Goal: Task Accomplishment & Management: Manage account settings

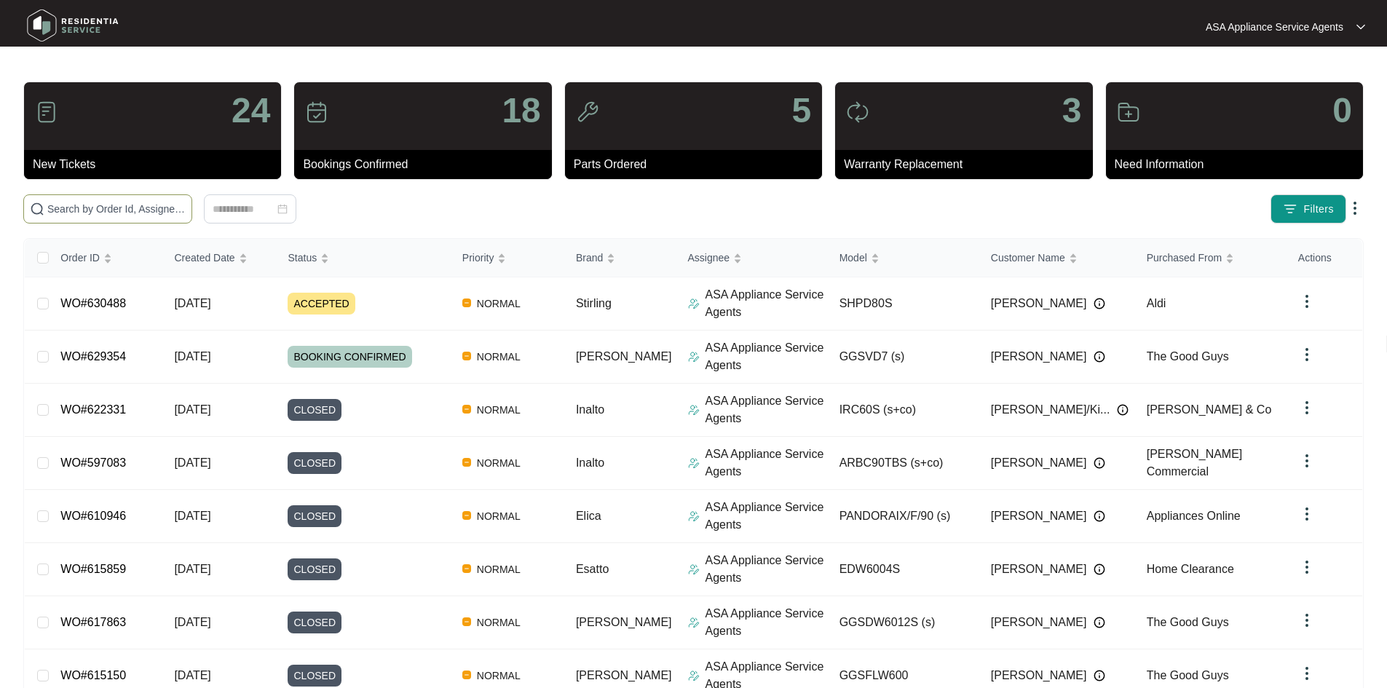
click at [178, 200] on span at bounding box center [107, 208] width 169 height 29
paste input "630747"
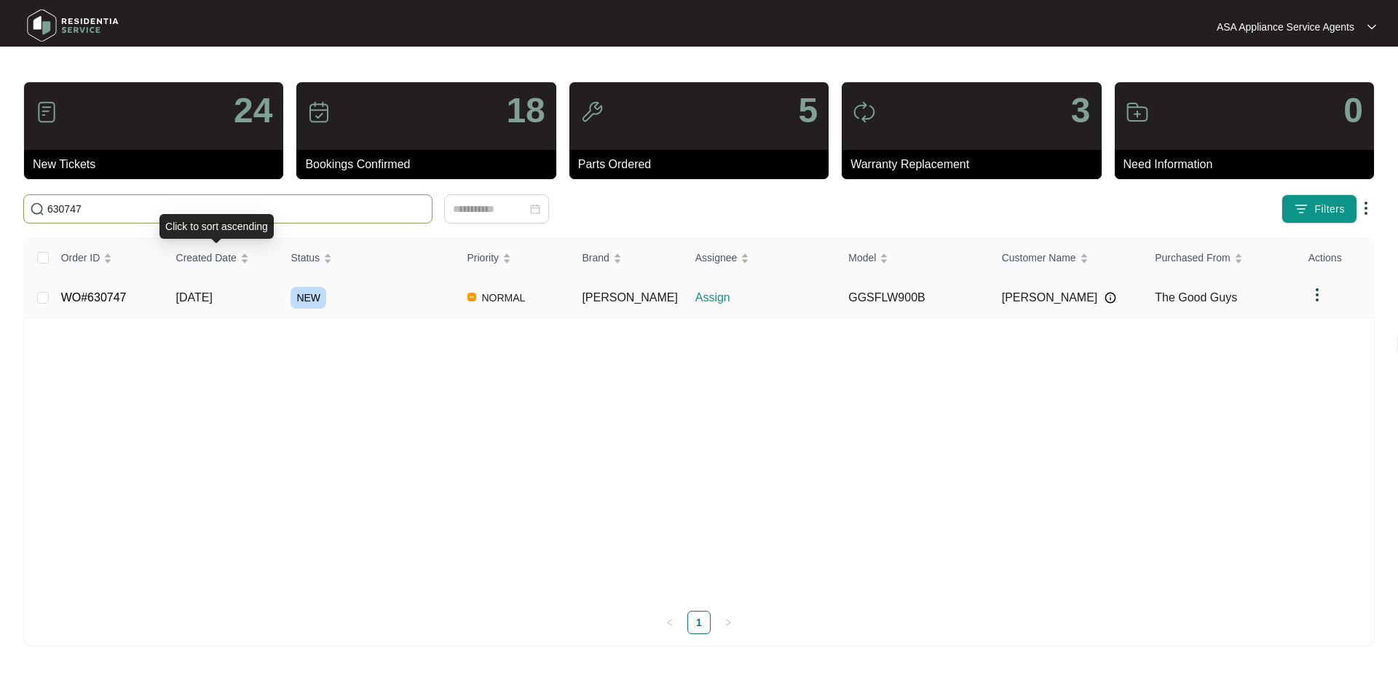
type input "630747"
click at [272, 295] on td "[DATE]" at bounding box center [222, 297] width 115 height 41
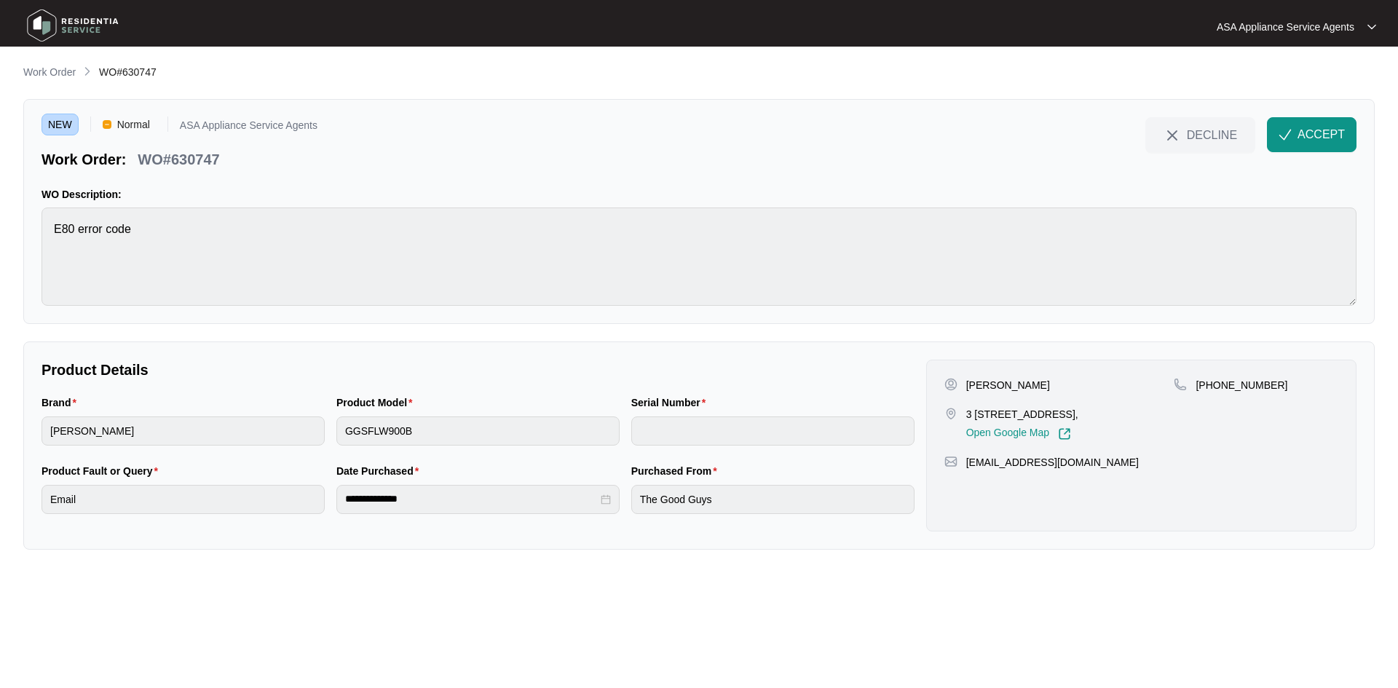
click at [1002, 383] on p "[PERSON_NAME]" at bounding box center [1008, 385] width 84 height 15
copy p "Shore"
click at [972, 380] on p "[PERSON_NAME]" at bounding box center [1008, 385] width 84 height 15
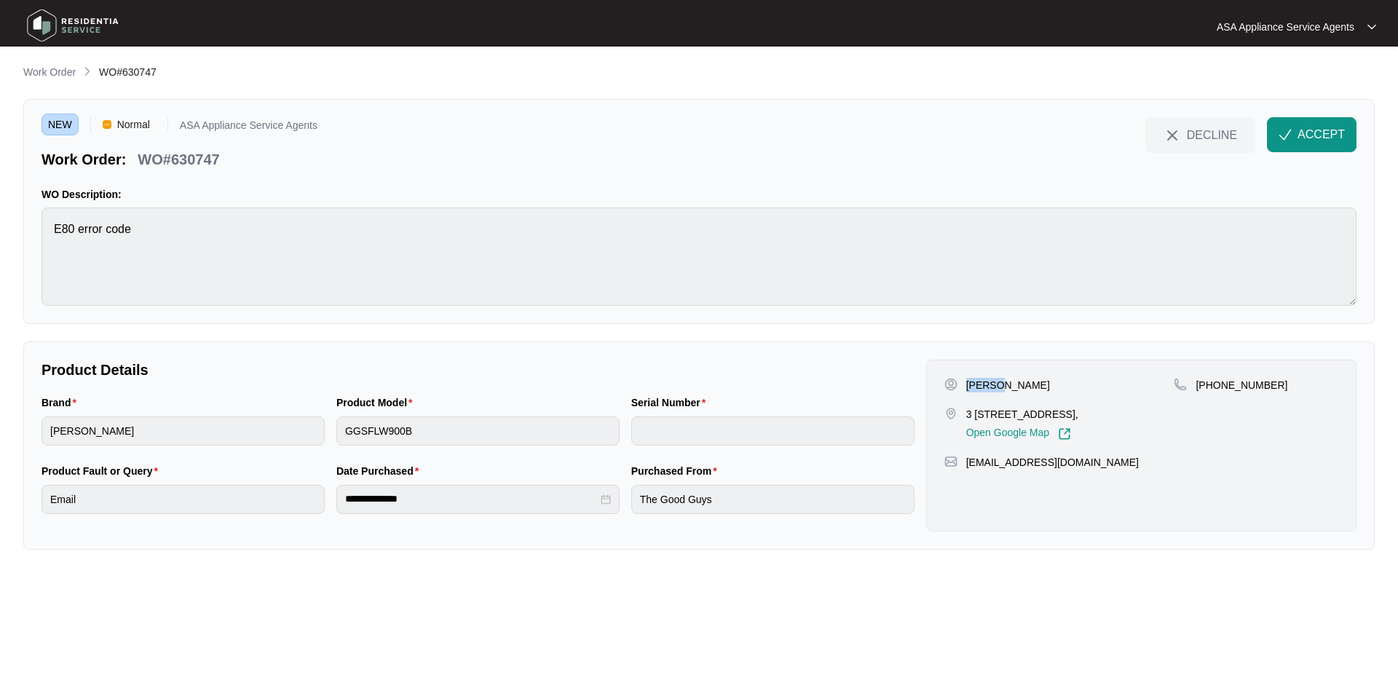
copy p "Alita"
drag, startPoint x: 968, startPoint y: 412, endPoint x: 1020, endPoint y: 417, distance: 52.7
click at [1020, 417] on p "3 [STREET_ADDRESS]," at bounding box center [1022, 414] width 112 height 15
copy p "3 birwash pl"
click at [1055, 414] on p "3 [STREET_ADDRESS]," at bounding box center [1022, 414] width 112 height 15
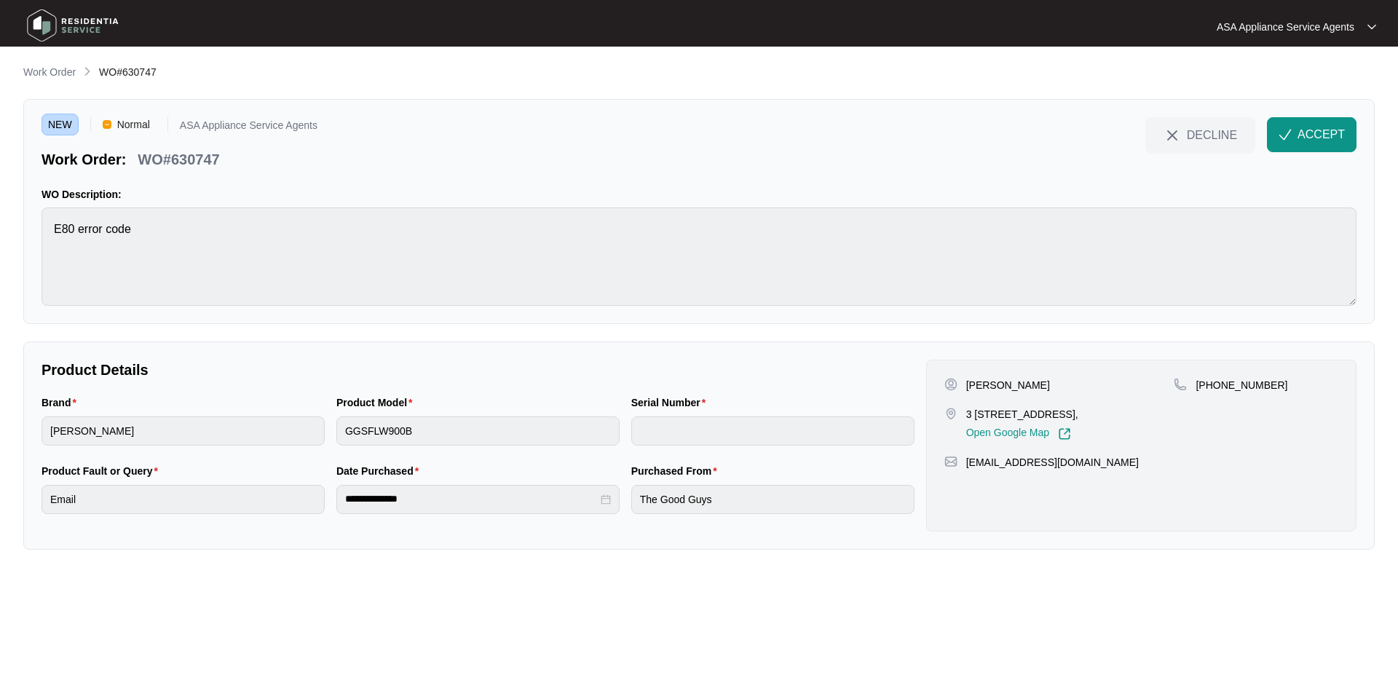
click at [1055, 414] on p "3 [STREET_ADDRESS]," at bounding box center [1022, 414] width 112 height 15
copy p "Nollamara"
drag, startPoint x: 1211, startPoint y: 383, endPoint x: 1291, endPoint y: 386, distance: 80.2
click at [1291, 386] on div "[PHONE_NUMBER]" at bounding box center [1256, 385] width 165 height 15
copy p "403451589"
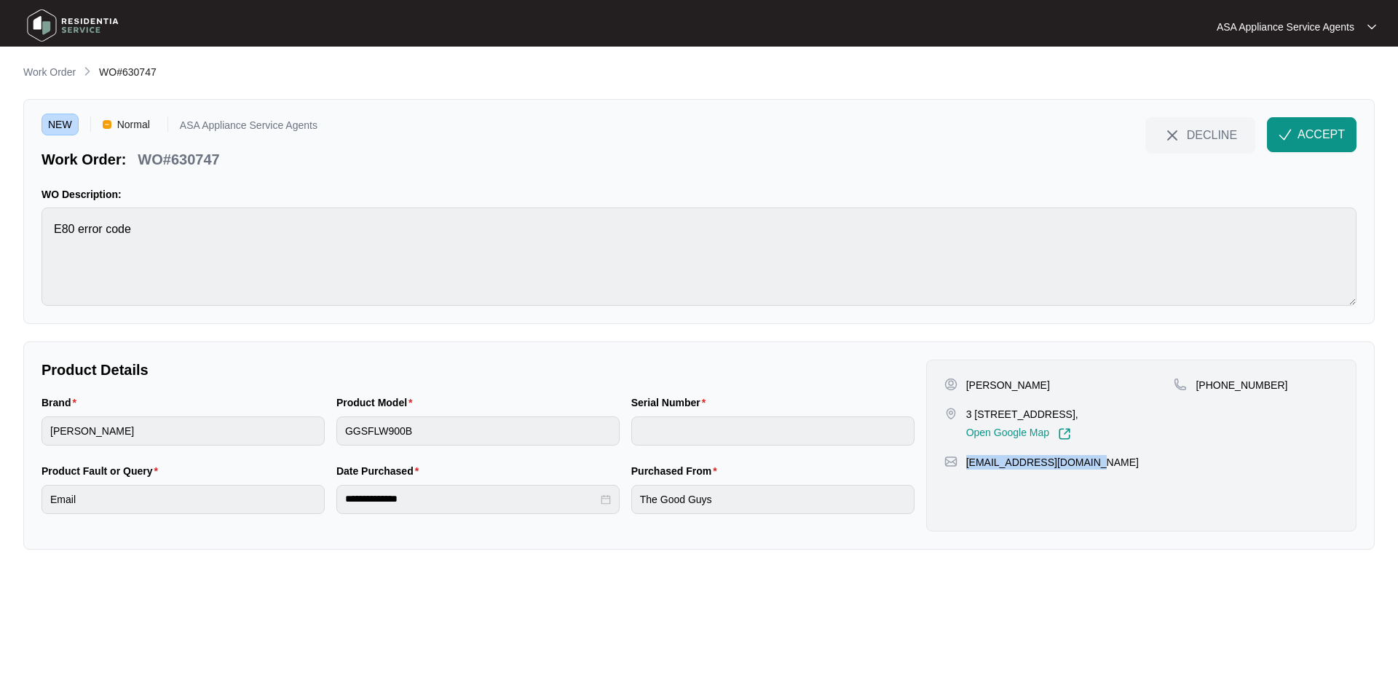
drag, startPoint x: 1111, startPoint y: 461, endPoint x: 968, endPoint y: 460, distance: 143.5
click at [968, 460] on div "[EMAIL_ADDRESS][DOMAIN_NAME]" at bounding box center [1142, 462] width 394 height 15
copy p "[EMAIL_ADDRESS][DOMAIN_NAME]"
click at [0, 251] on html "**********" at bounding box center [699, 344] width 1398 height 688
click at [283, 432] on div "Brand [PERSON_NAME] Product Model GGSFLW900B Serial Number" at bounding box center [478, 429] width 885 height 68
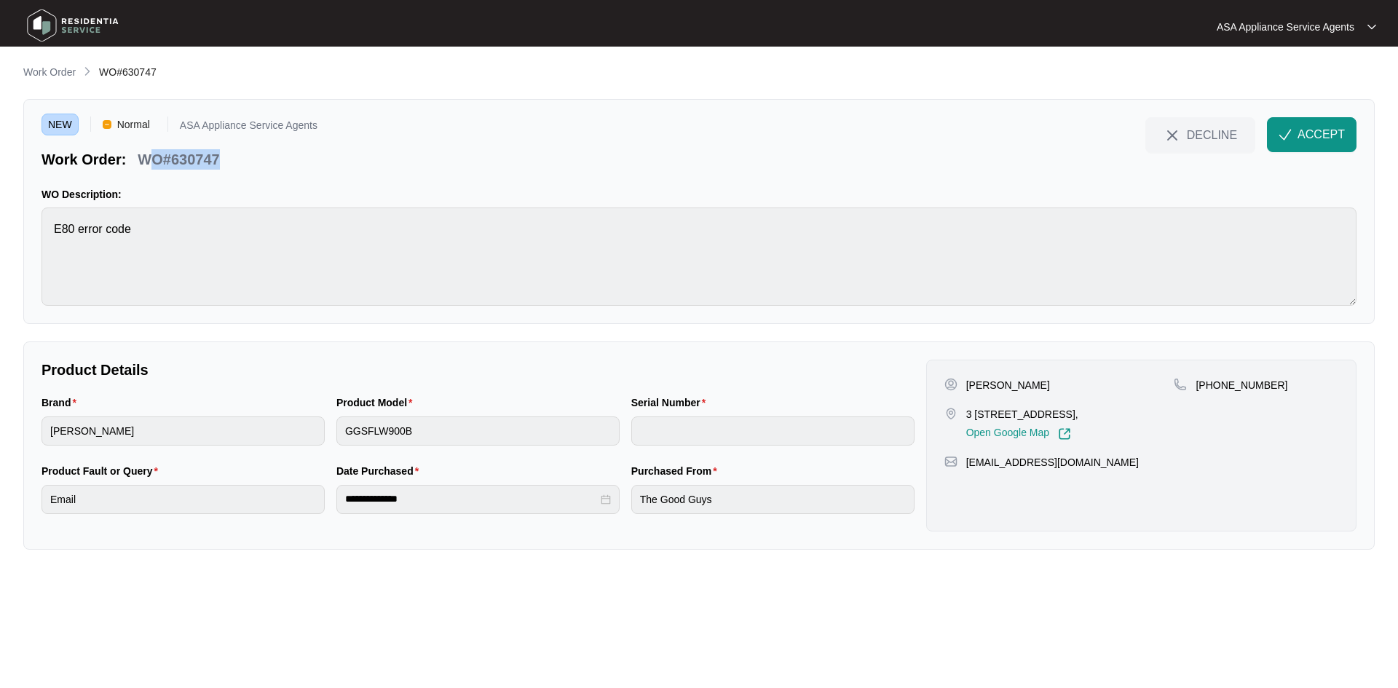
drag, startPoint x: 228, startPoint y: 161, endPoint x: 146, endPoint y: 159, distance: 81.6
click at [146, 159] on div "Work Order: WO#630747" at bounding box center [180, 156] width 276 height 25
drag, startPoint x: 146, startPoint y: 159, endPoint x: 135, endPoint y: 159, distance: 10.9
click at [144, 159] on p "WO#630747" at bounding box center [179, 159] width 82 height 20
drag, startPoint x: 133, startPoint y: 159, endPoint x: 221, endPoint y: 159, distance: 88.9
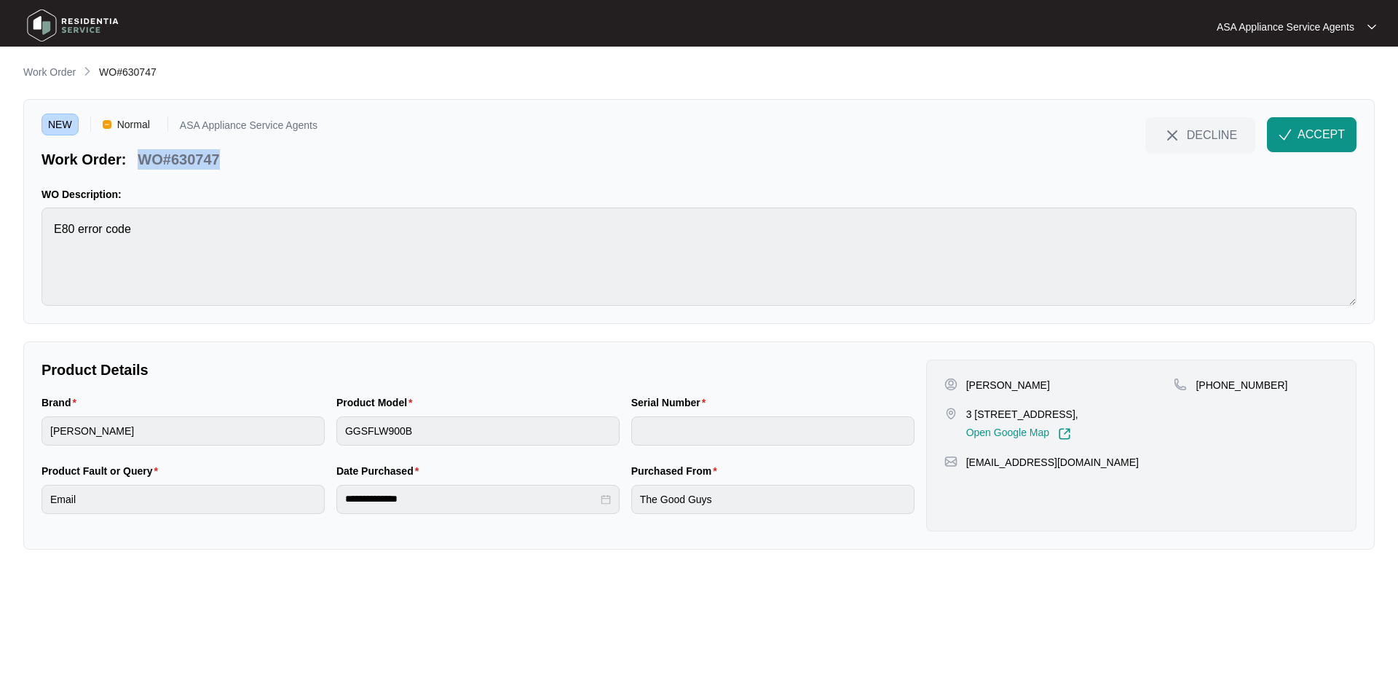
click at [221, 159] on div "WO#630747" at bounding box center [178, 156] width 93 height 25
copy p "WO#630747"
click at [1296, 136] on button "ACCEPT" at bounding box center [1312, 134] width 90 height 35
